Goal: Information Seeking & Learning: Learn about a topic

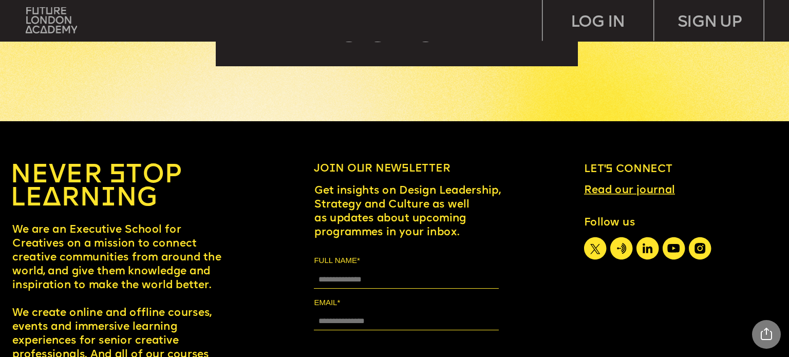
scroll to position [5019, 0]
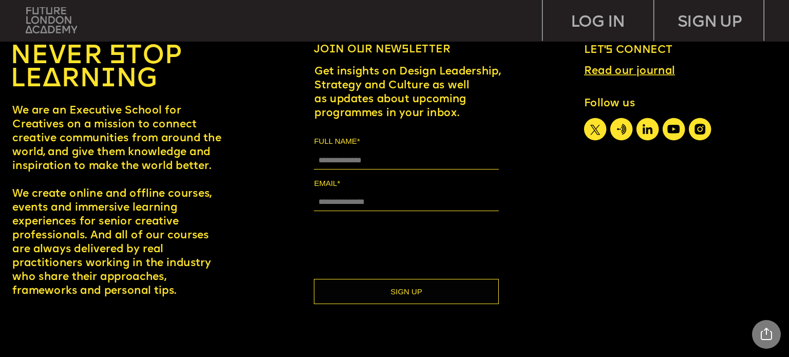
click at [60, 20] on img at bounding box center [52, 20] width 52 height 26
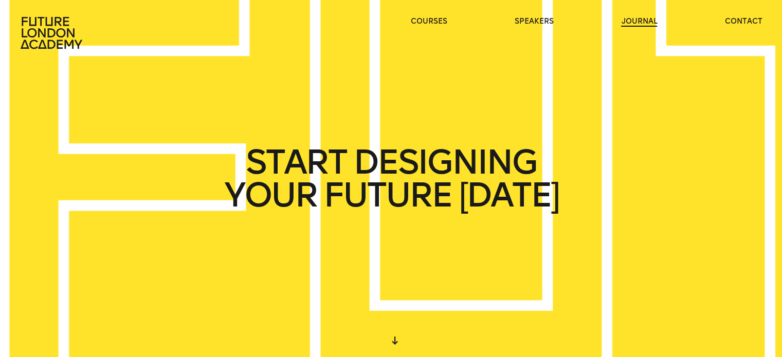
click at [627, 25] on link "journal" at bounding box center [639, 21] width 36 height 10
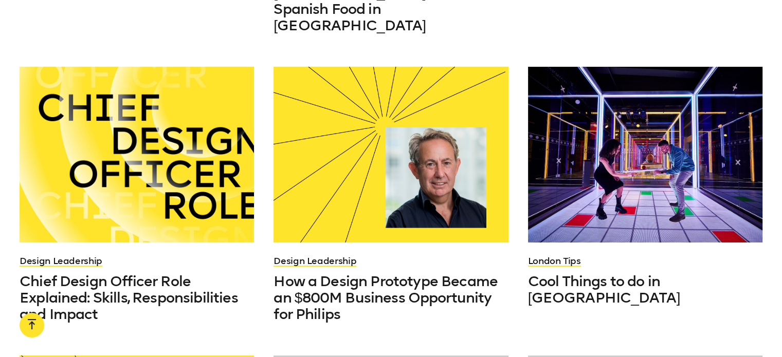
scroll to position [572, 0]
